Goal: Task Accomplishment & Management: Manage account settings

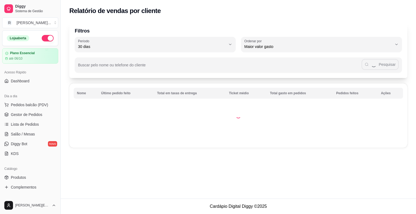
select select "30"
select select "HIGHEST_TOTAL_SPENT_WITH_ORDERS"
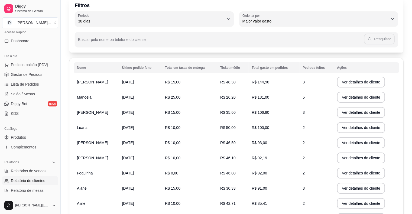
scroll to position [24, 0]
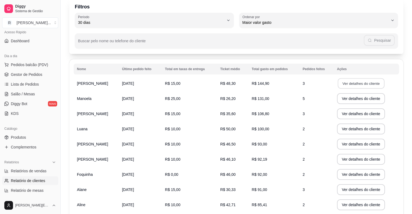
click at [348, 85] on button "Ver detalhes do cliente" at bounding box center [360, 83] width 47 height 11
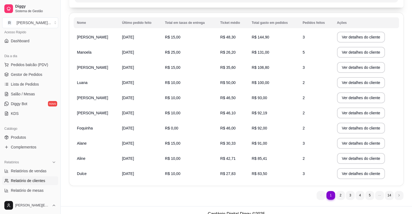
scroll to position [78, 0]
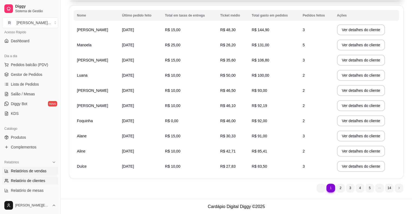
click at [30, 169] on span "Relatórios de vendas" at bounding box center [29, 170] width 36 height 5
select select "ALL"
select select "0"
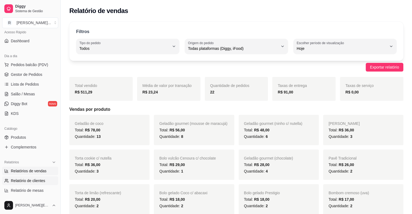
click at [29, 181] on span "Relatório de clientes" at bounding box center [28, 180] width 34 height 5
select select "30"
select select "HIGHEST_TOTAL_SPENT_WITH_ORDERS"
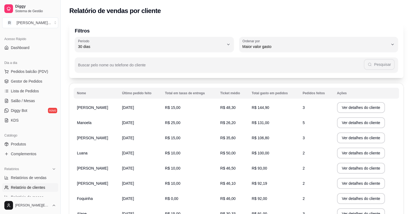
scroll to position [31, 0]
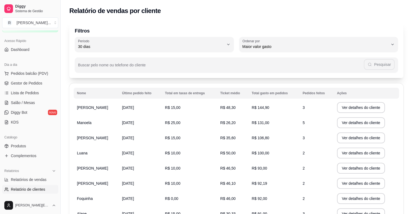
click at [81, 105] on span "[PERSON_NAME]" at bounding box center [92, 107] width 31 height 4
click at [83, 108] on span "[PERSON_NAME]" at bounding box center [92, 107] width 31 height 4
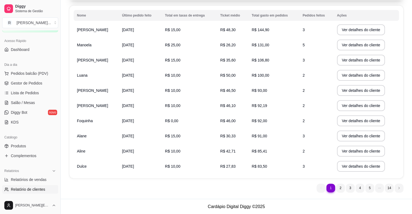
scroll to position [0, 0]
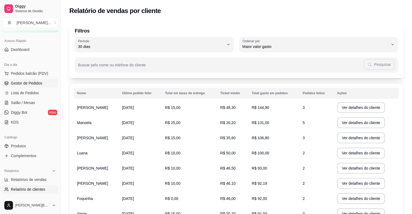
click at [17, 84] on span "Gestor de Pedidos" at bounding box center [26, 82] width 31 height 5
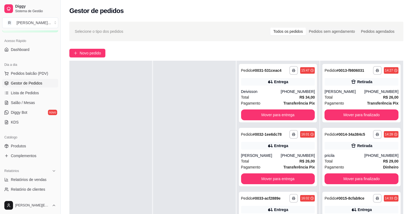
scroll to position [82, 0]
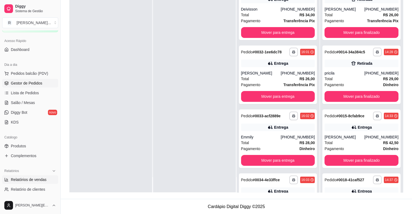
click at [41, 177] on span "Relatórios de vendas" at bounding box center [29, 179] width 36 height 5
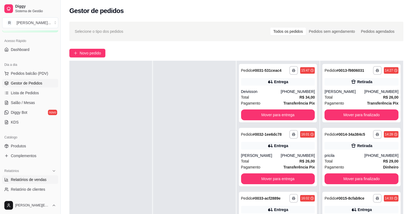
select select "ALL"
select select "0"
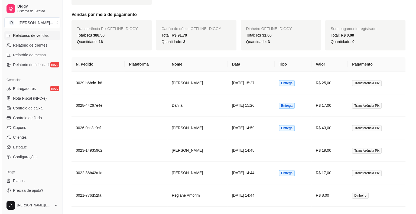
scroll to position [249, 0]
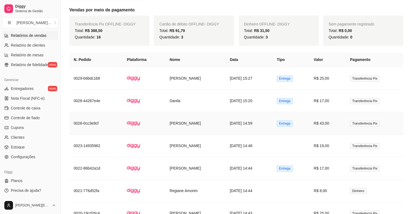
click at [195, 129] on td "[PERSON_NAME]" at bounding box center [195, 123] width 60 height 22
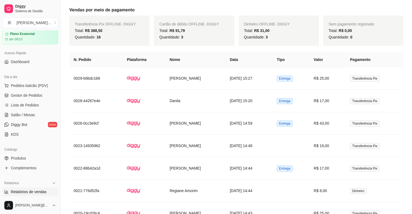
scroll to position [18, 0]
click at [27, 95] on span "Gestor de Pedidos" at bounding box center [26, 95] width 31 height 5
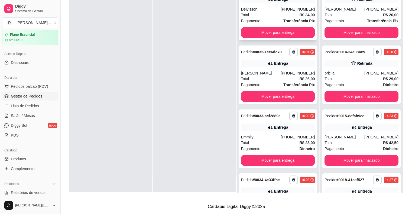
click at [271, 14] on div "Total R$ 34,00" at bounding box center [278, 15] width 74 height 6
click at [275, 82] on div "Pagamento Transferência Pix" at bounding box center [278, 85] width 74 height 6
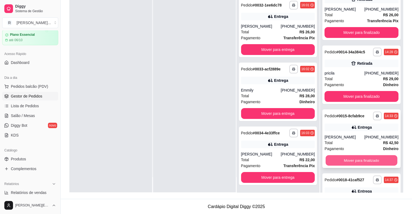
click at [335, 156] on button "Mover para finalizado" at bounding box center [361, 160] width 72 height 11
click at [347, 159] on button "Mover para finalizado" at bounding box center [361, 160] width 72 height 11
click at [351, 158] on button "Mover para finalizado" at bounding box center [361, 160] width 74 height 11
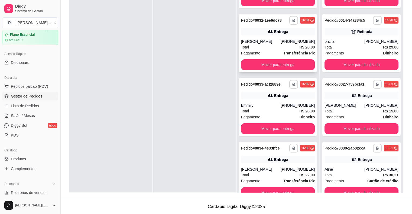
scroll to position [15, 0]
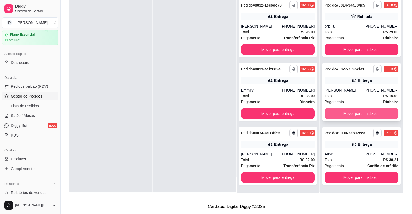
click at [352, 112] on button "Mover para finalizado" at bounding box center [361, 113] width 74 height 11
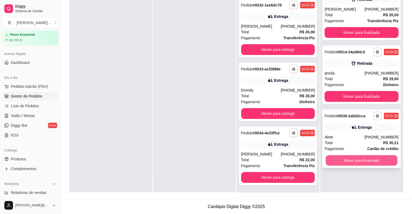
click at [344, 162] on button "Mover para finalizado" at bounding box center [361, 160] width 72 height 11
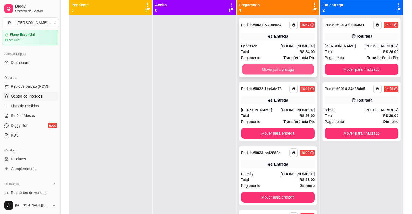
click at [286, 68] on button "Mover para entrega" at bounding box center [278, 69] width 72 height 11
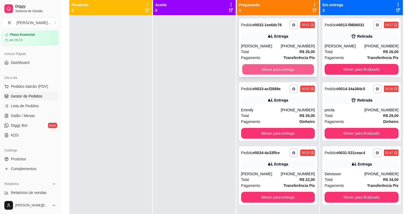
click at [268, 71] on button "Mover para entrega" at bounding box center [278, 69] width 72 height 11
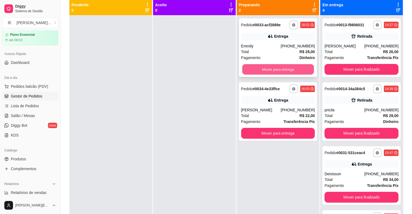
click at [275, 68] on button "Mover para entrega" at bounding box center [278, 69] width 72 height 11
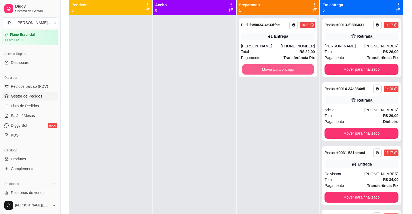
click at [275, 68] on button "Mover para entrega" at bounding box center [278, 69] width 72 height 11
